Goal: Register for event/course

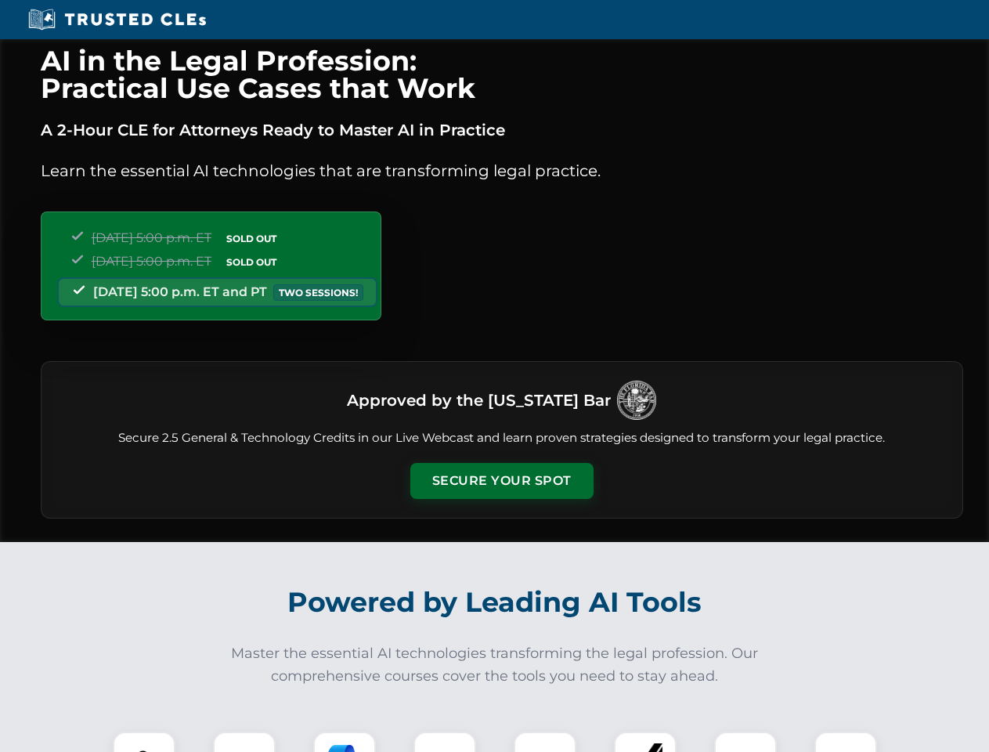
click at [501, 481] on button "Secure Your Spot" at bounding box center [501, 481] width 183 height 36
click at [144, 742] on img at bounding box center [143, 762] width 45 height 45
